Goal: Task Accomplishment & Management: Complete application form

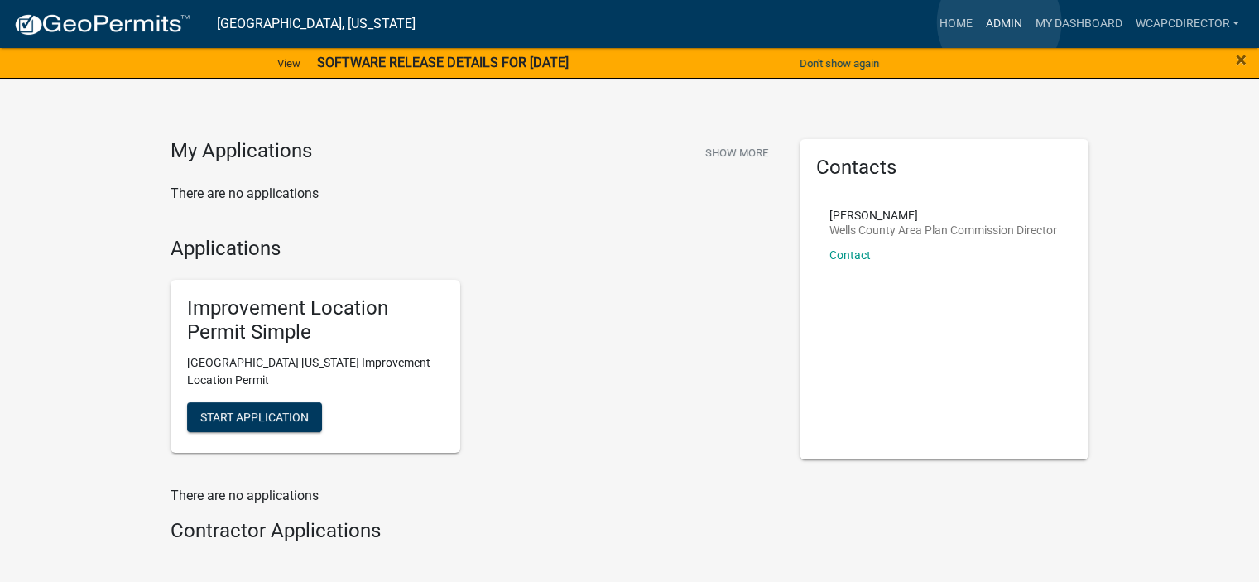
click at [999, 22] on link "Admin" at bounding box center [1003, 23] width 50 height 31
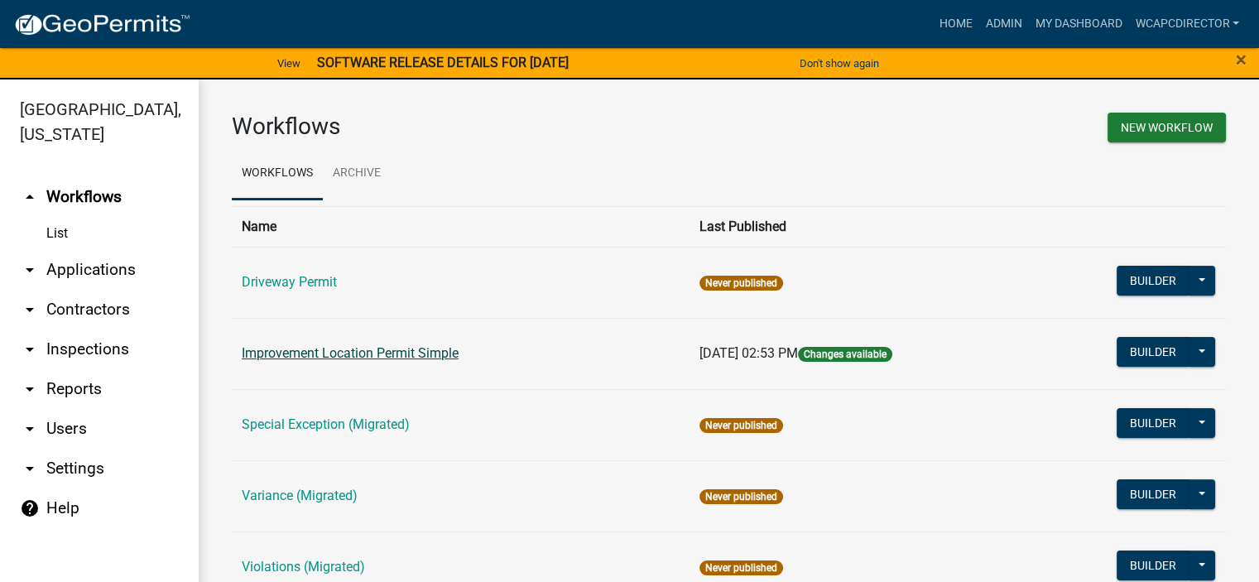
click at [339, 353] on link "Improvement Location Permit Simple" at bounding box center [350, 353] width 217 height 16
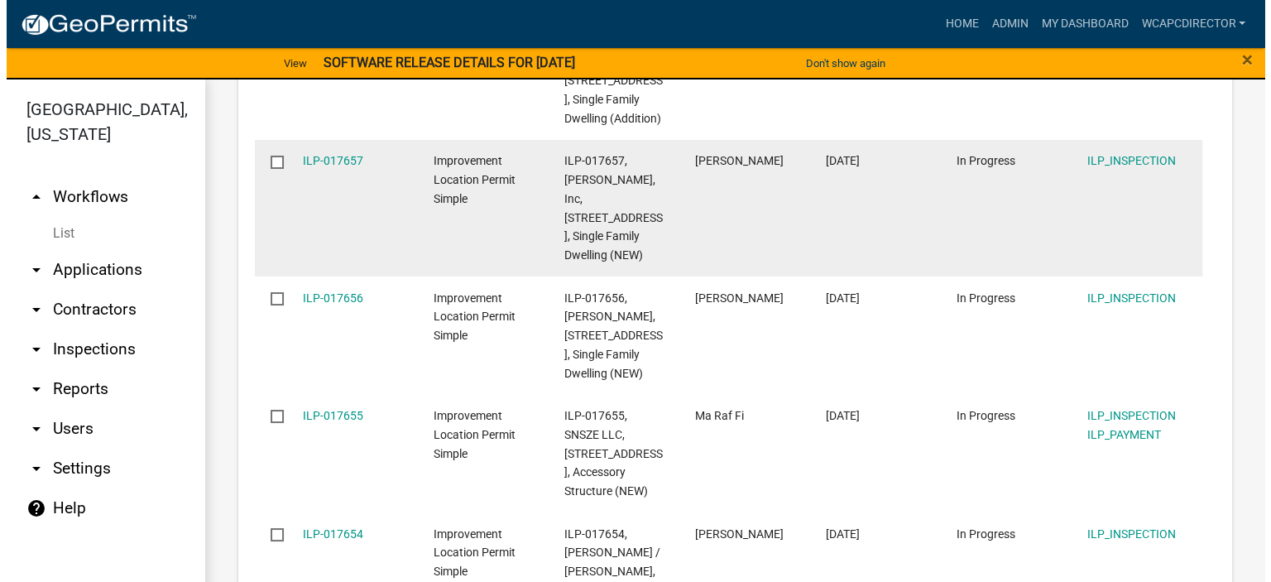
scroll to position [1076, 0]
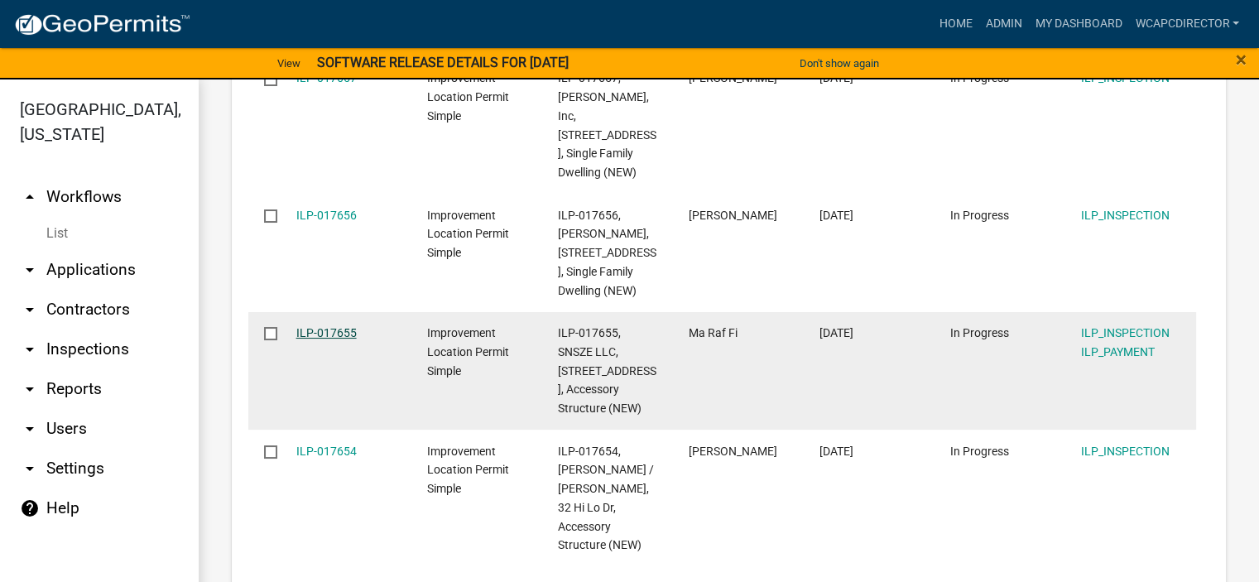
click at [330, 339] on link "ILP-017655" at bounding box center [326, 332] width 60 height 13
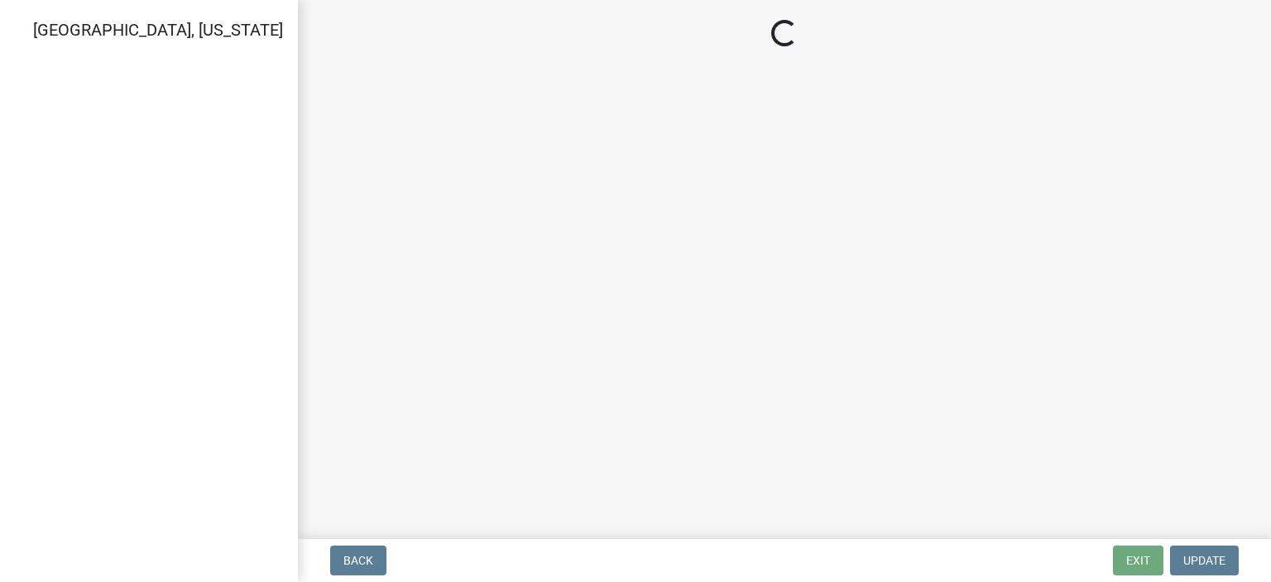
select select "2: 1"
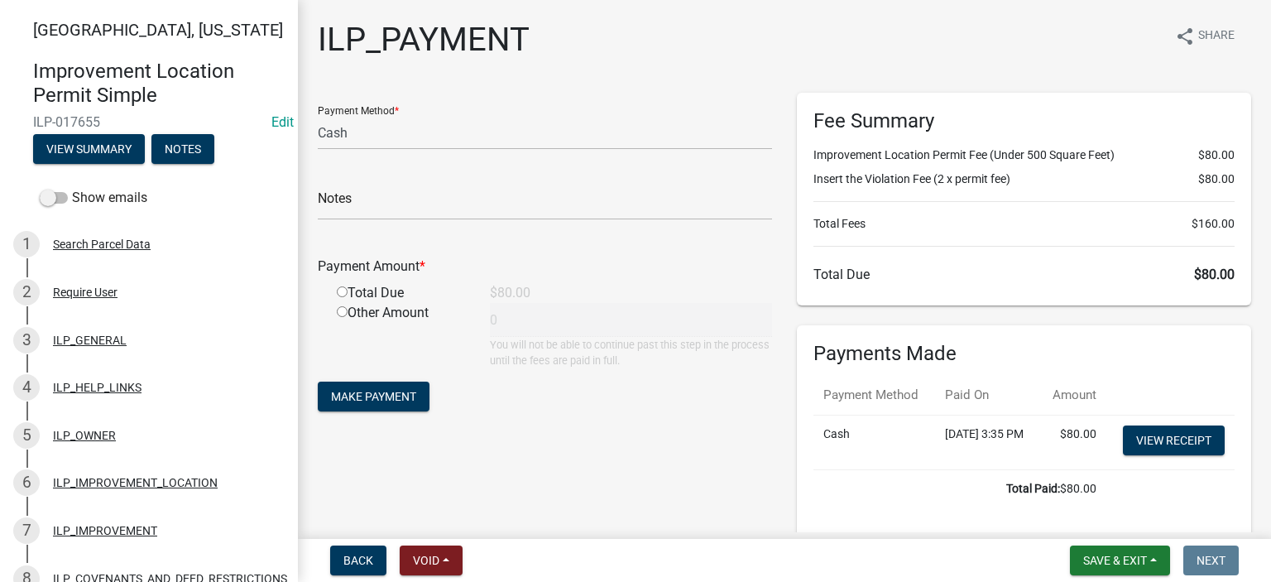
click at [344, 292] on input "radio" at bounding box center [342, 291] width 11 height 11
radio input "true"
type input "80"
click at [377, 391] on span "Make Payment" at bounding box center [373, 396] width 85 height 13
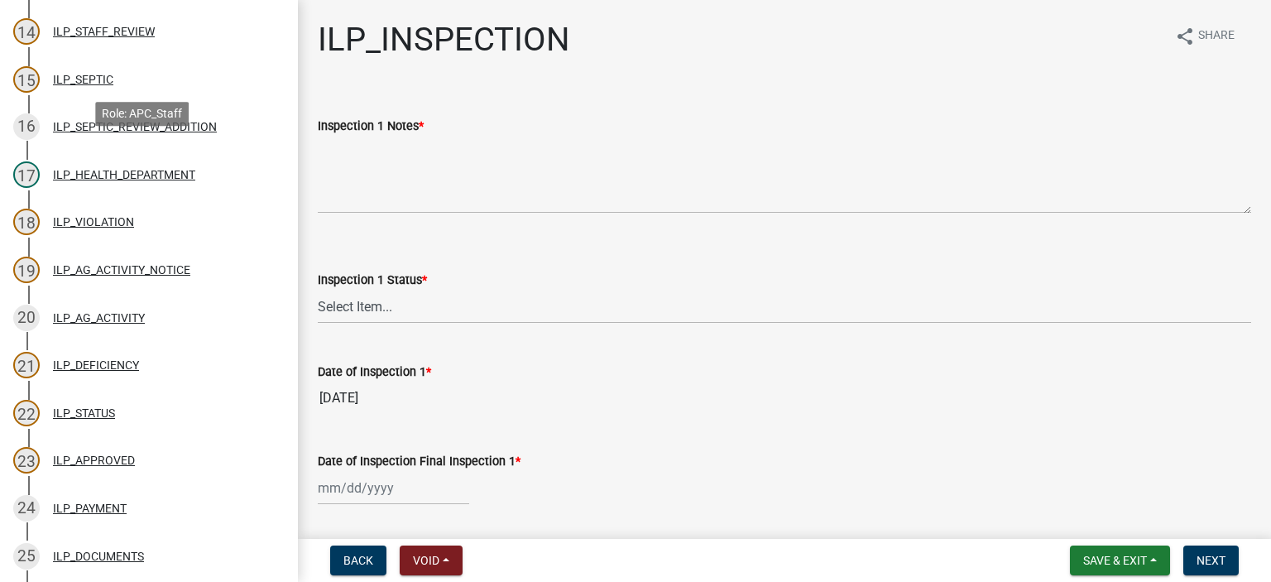
scroll to position [910, 0]
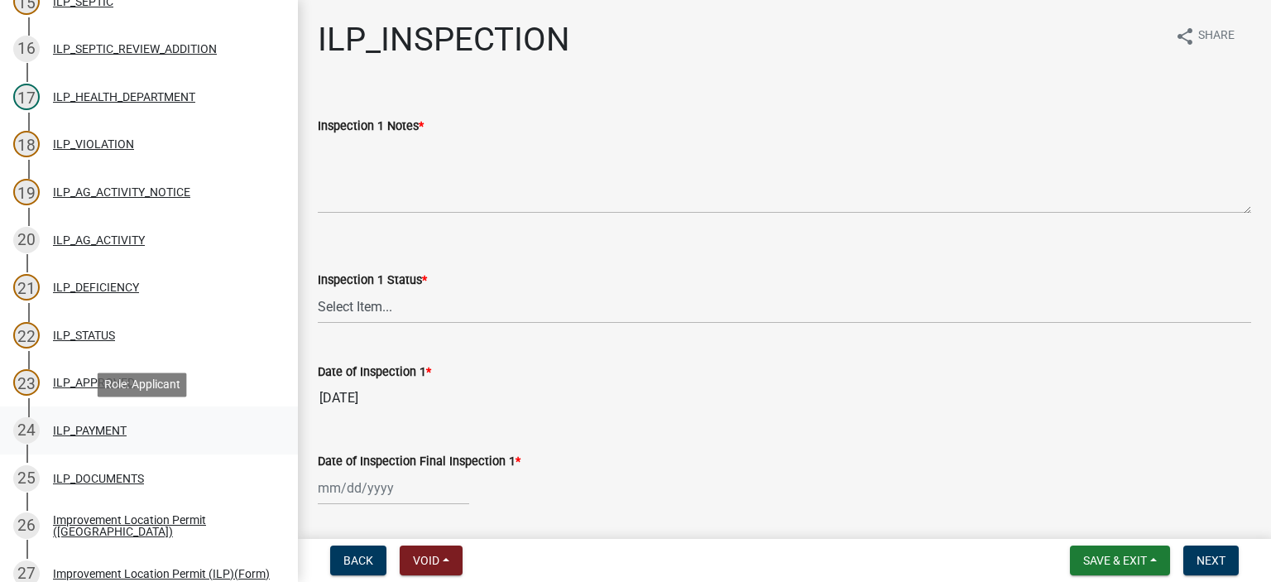
click at [89, 436] on div "ILP_PAYMENT" at bounding box center [90, 431] width 74 height 12
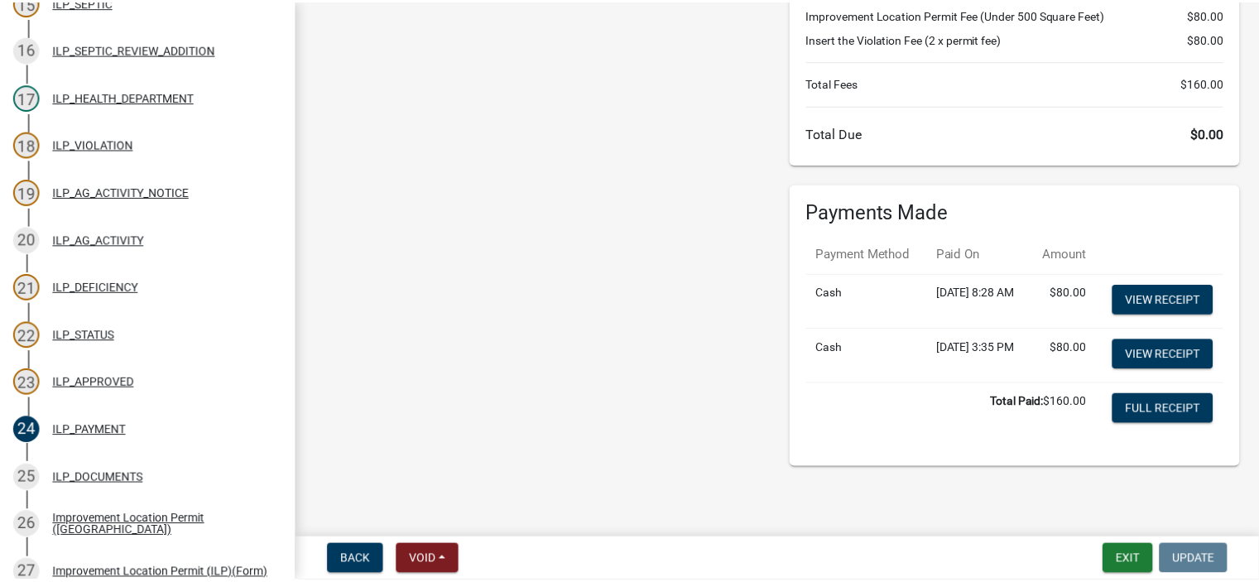
scroll to position [166, 0]
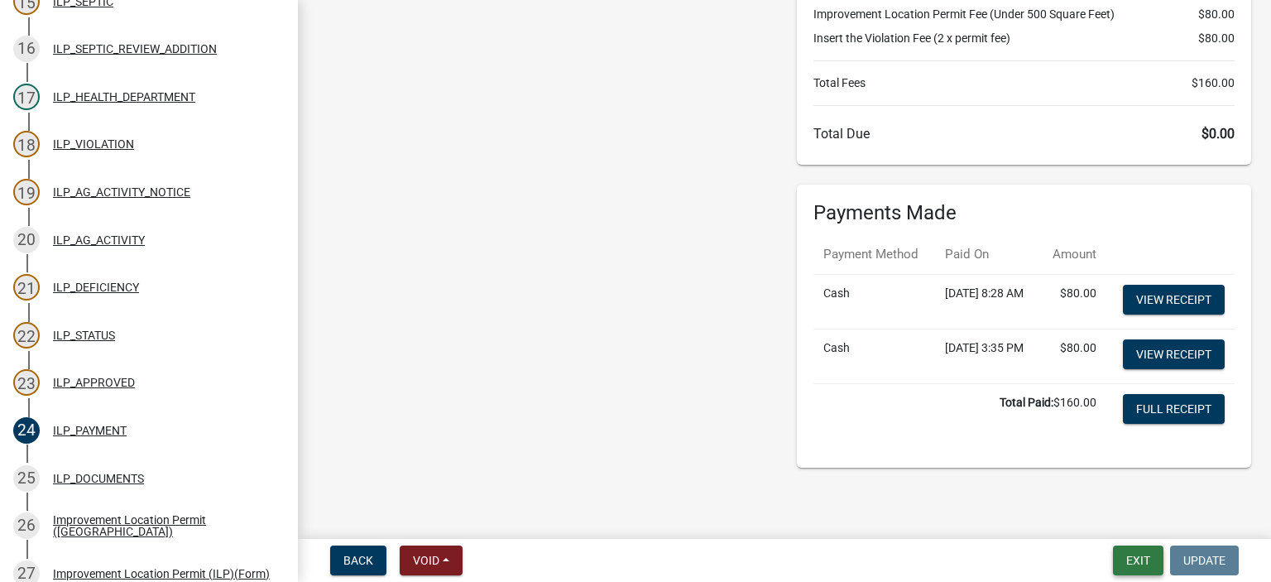
click at [1151, 557] on button "Exit" at bounding box center [1138, 560] width 50 height 30
